Goal: Task Accomplishment & Management: Manage account settings

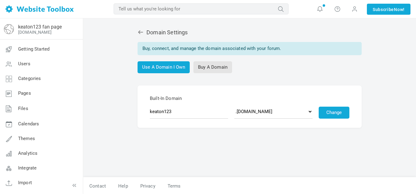
click at [46, 31] on link "[DOMAIN_NAME]" at bounding box center [34, 32] width 33 height 5
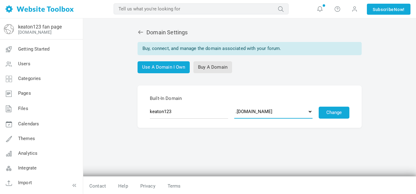
click at [308, 114] on select ".discussion.community .community.chat .forumchitchat.com .discussioncommunity.c…" at bounding box center [273, 112] width 78 height 14
select select "fanforum.co"
click at [235, 105] on select ".discussion.community .community.chat .forumchitchat.com .discussioncommunity.c…" at bounding box center [273, 112] width 78 height 14
click at [344, 115] on button "Change" at bounding box center [334, 113] width 31 height 12
select select "discussion.community"
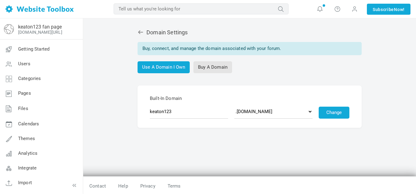
click at [235, 105] on select ".discussion.community .community.chat .forumchitchat.com .discussioncommunity.c…" at bounding box center [273, 112] width 78 height 14
click at [334, 110] on button "Change" at bounding box center [334, 113] width 31 height 12
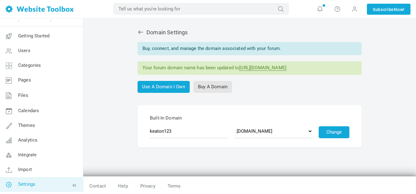
click at [21, 190] on link "Settings" at bounding box center [41, 185] width 83 height 15
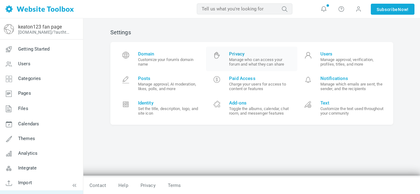
click at [237, 57] on span "Privacy Manage who can access your forum and what they can share" at bounding box center [261, 58] width 64 height 15
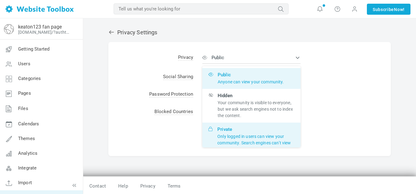
click at [224, 129] on span "Private Only logged in users can view your community. Search engines can’t view…" at bounding box center [255, 140] width 77 height 26
click at [0, 0] on input "Private Only logged in users can view your community. Search engines can’t view…" at bounding box center [0, 0] width 0 height 0
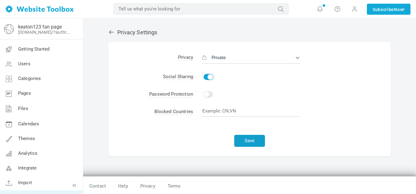
click at [236, 139] on button "Save" at bounding box center [249, 141] width 31 height 12
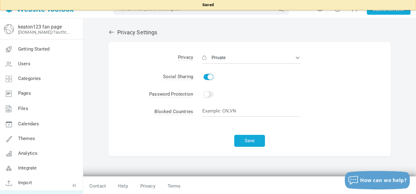
click at [207, 91] on td "Enable Change" at bounding box center [292, 95] width 198 height 18
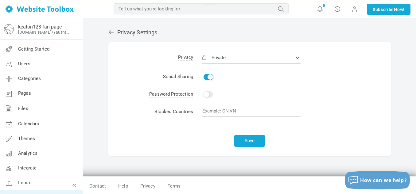
click at [209, 95] on input "Enable" at bounding box center [209, 95] width 10 height 6
checkbox input "true"
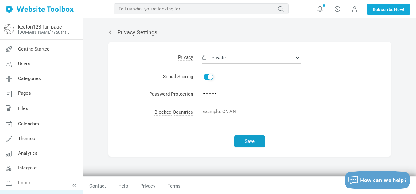
type input "keaton123"
click at [251, 143] on button "Save" at bounding box center [249, 142] width 31 height 12
